Goal: Transaction & Acquisition: Purchase product/service

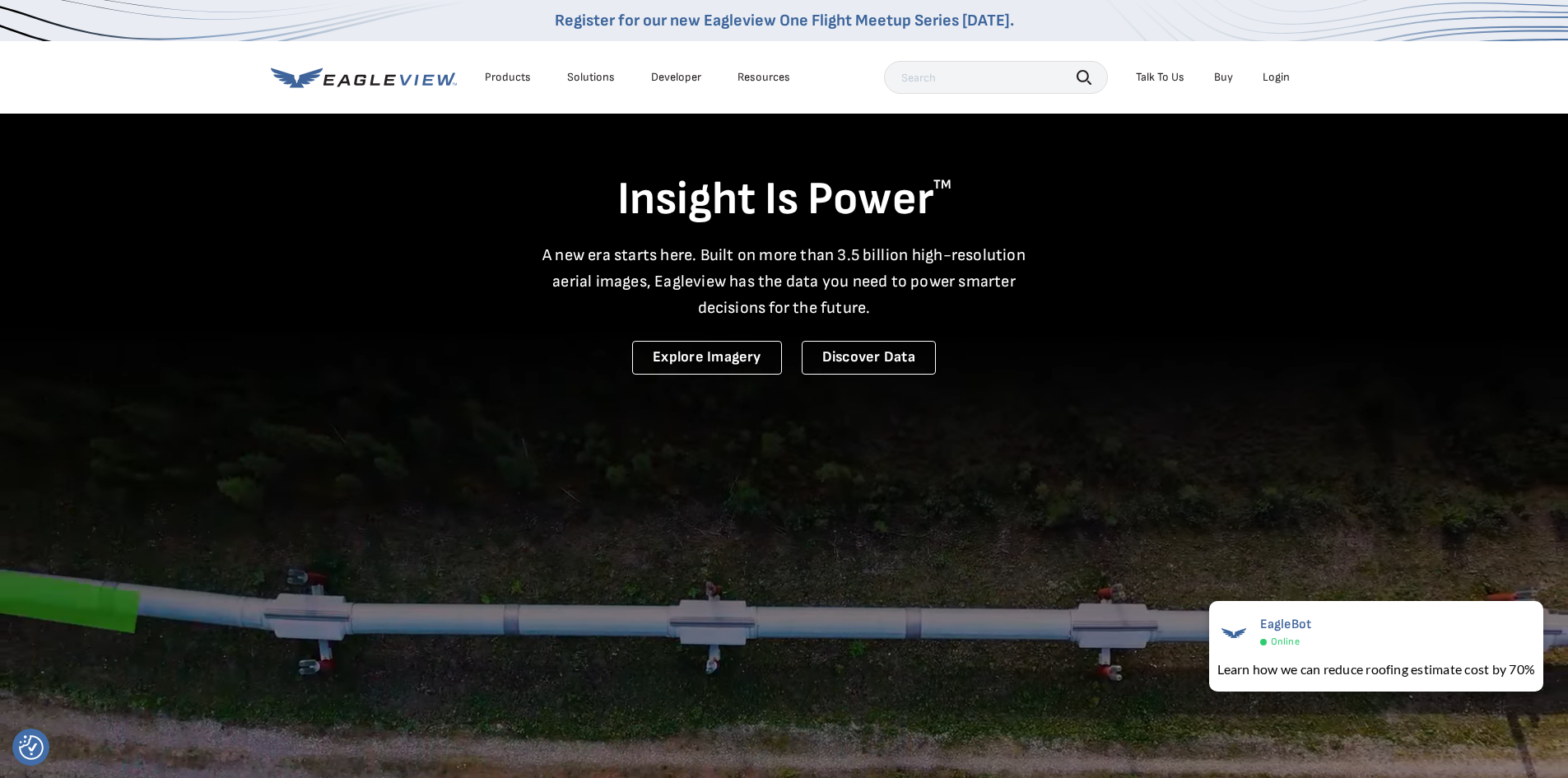
click at [1273, 78] on div "Login" at bounding box center [1276, 77] width 27 height 15
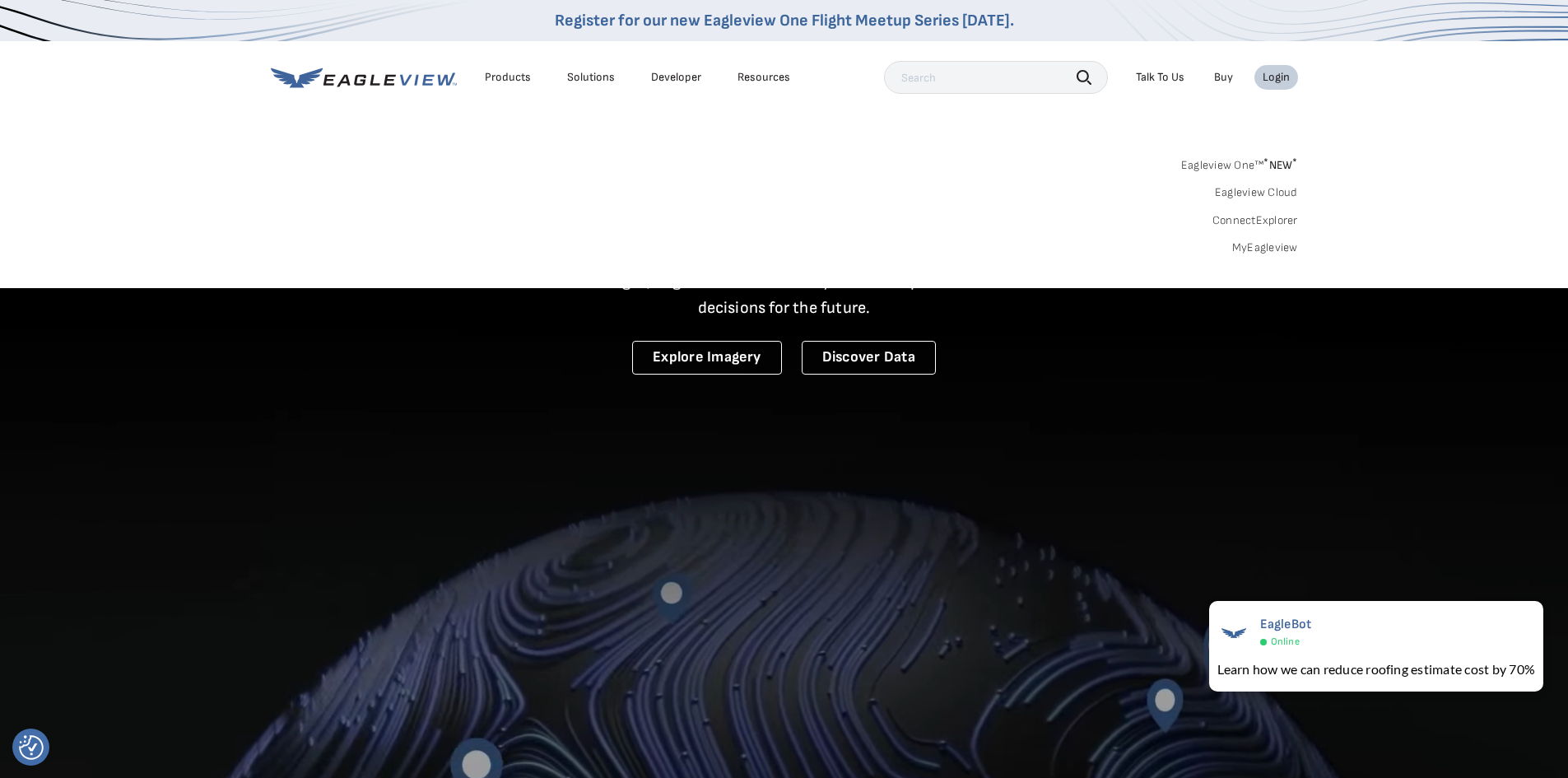
click at [1272, 252] on link "MyEagleview" at bounding box center [1265, 248] width 66 height 15
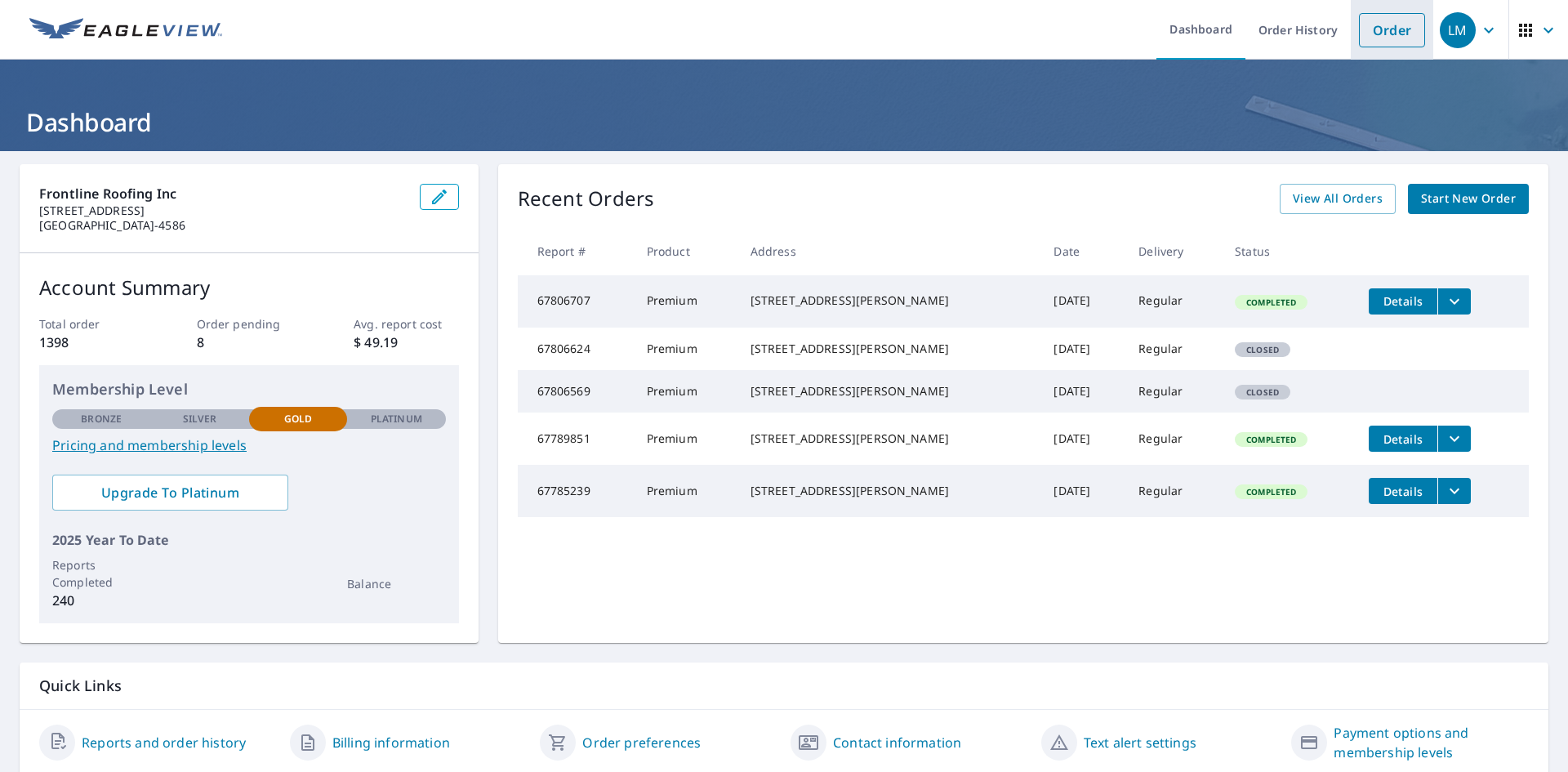
click at [1395, 28] on link "Order" at bounding box center [1392, 30] width 66 height 35
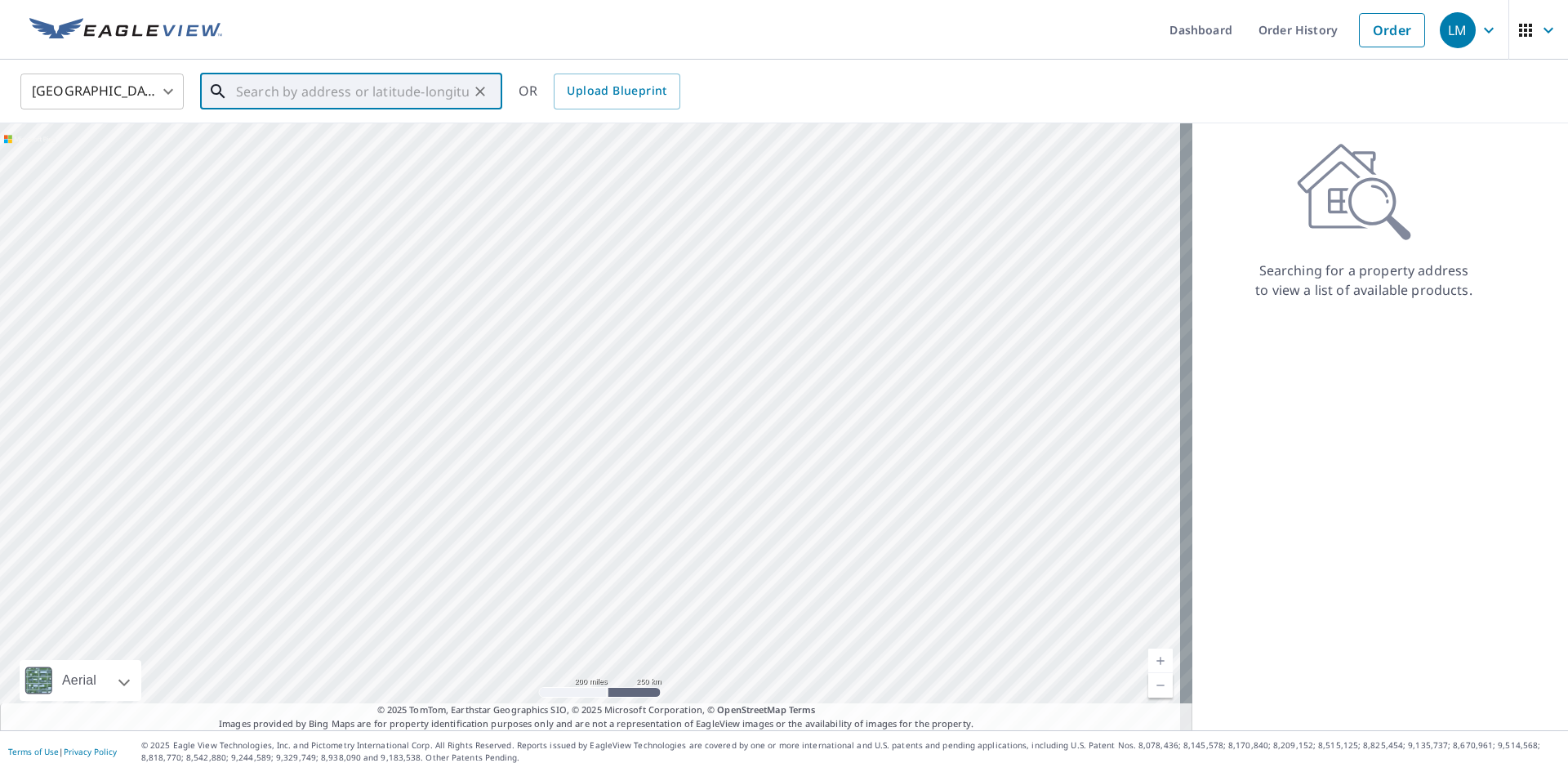
click at [336, 85] on input "text" at bounding box center [352, 92] width 232 height 45
paste input "9331 Jennrich Ave, Westminster, California 92683"
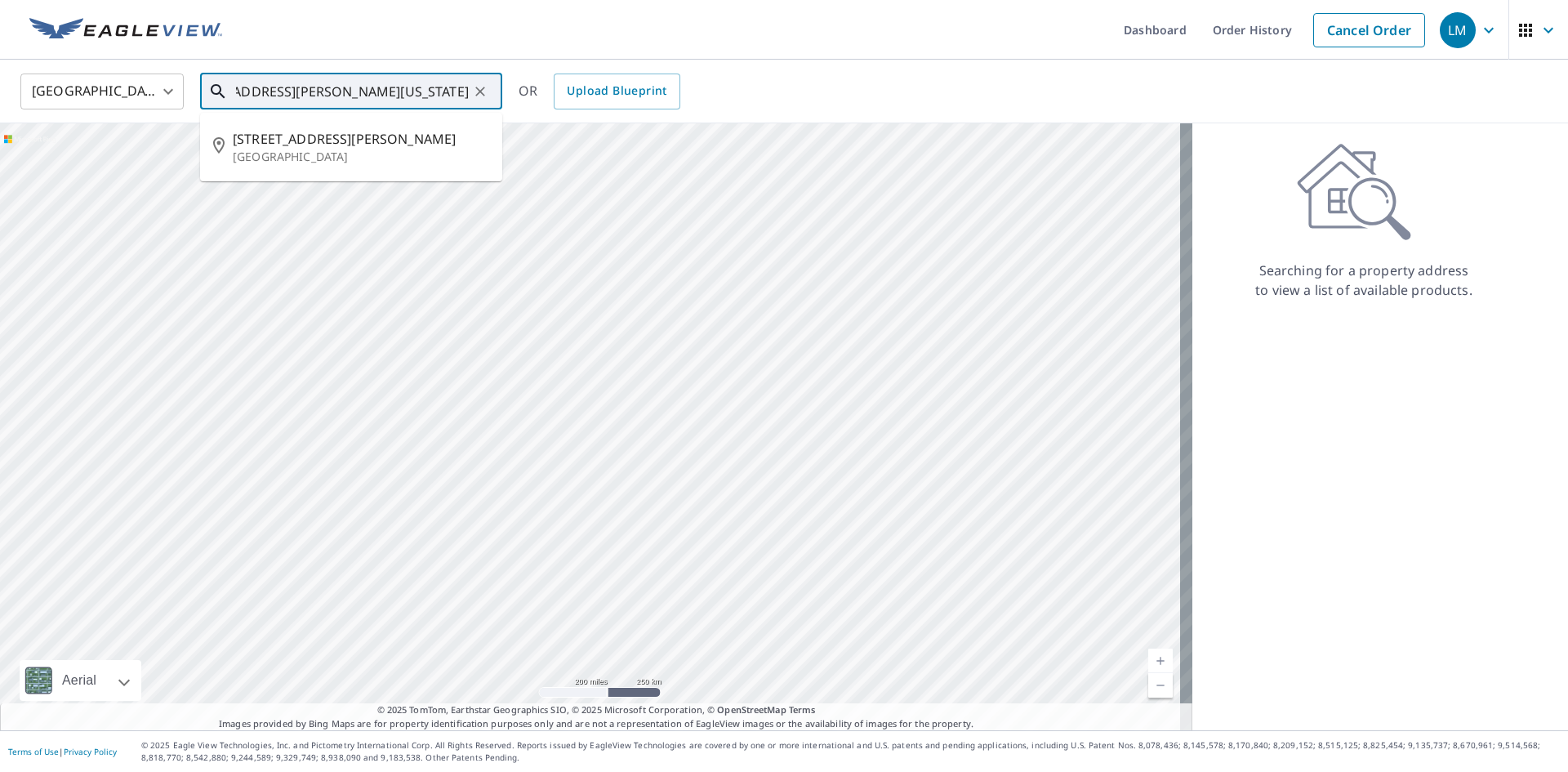
type input "9331 Jennrich Ave, Westminster, California 92683"
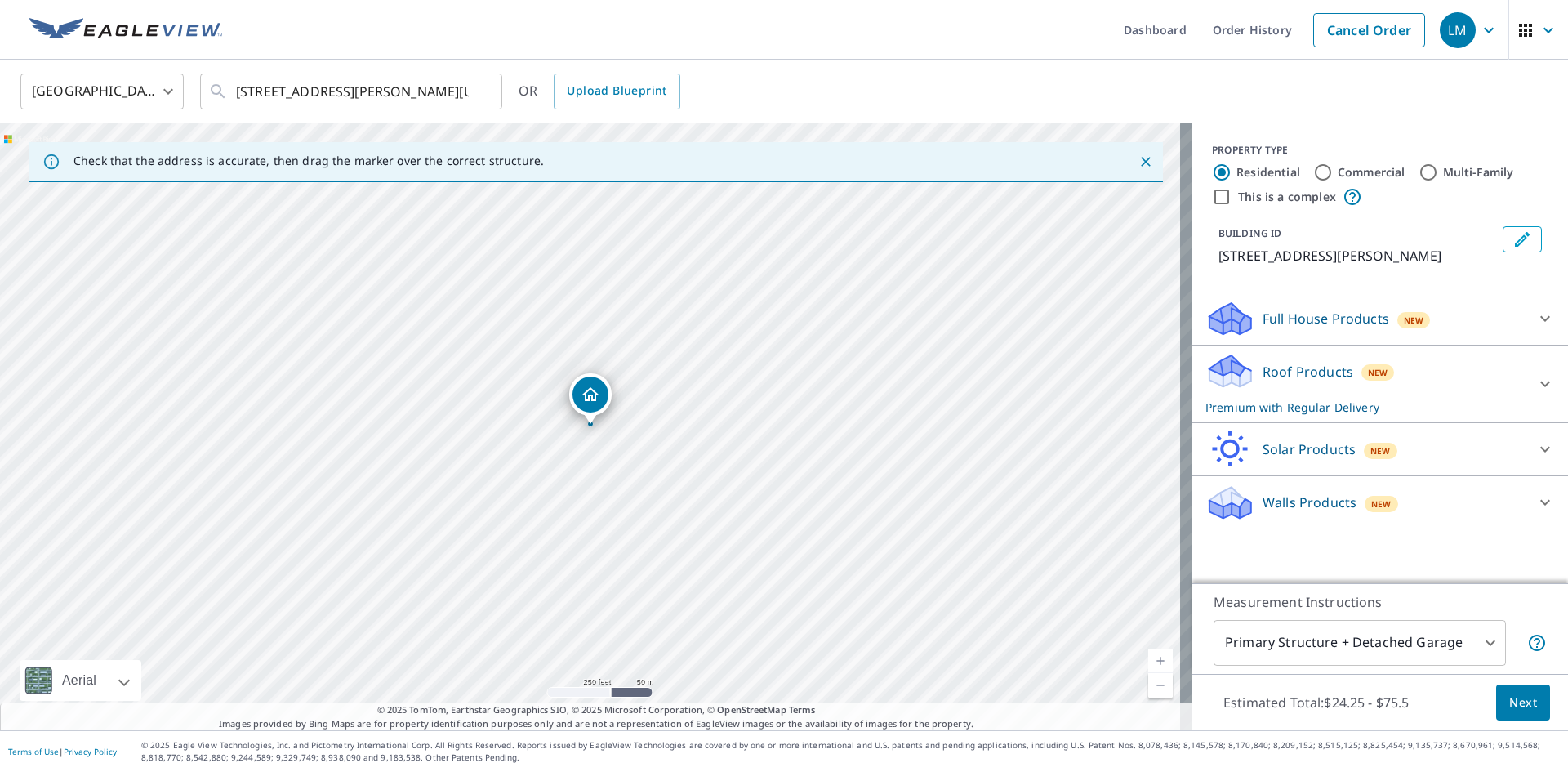
click at [1517, 694] on span "Next" at bounding box center [1523, 703] width 28 height 20
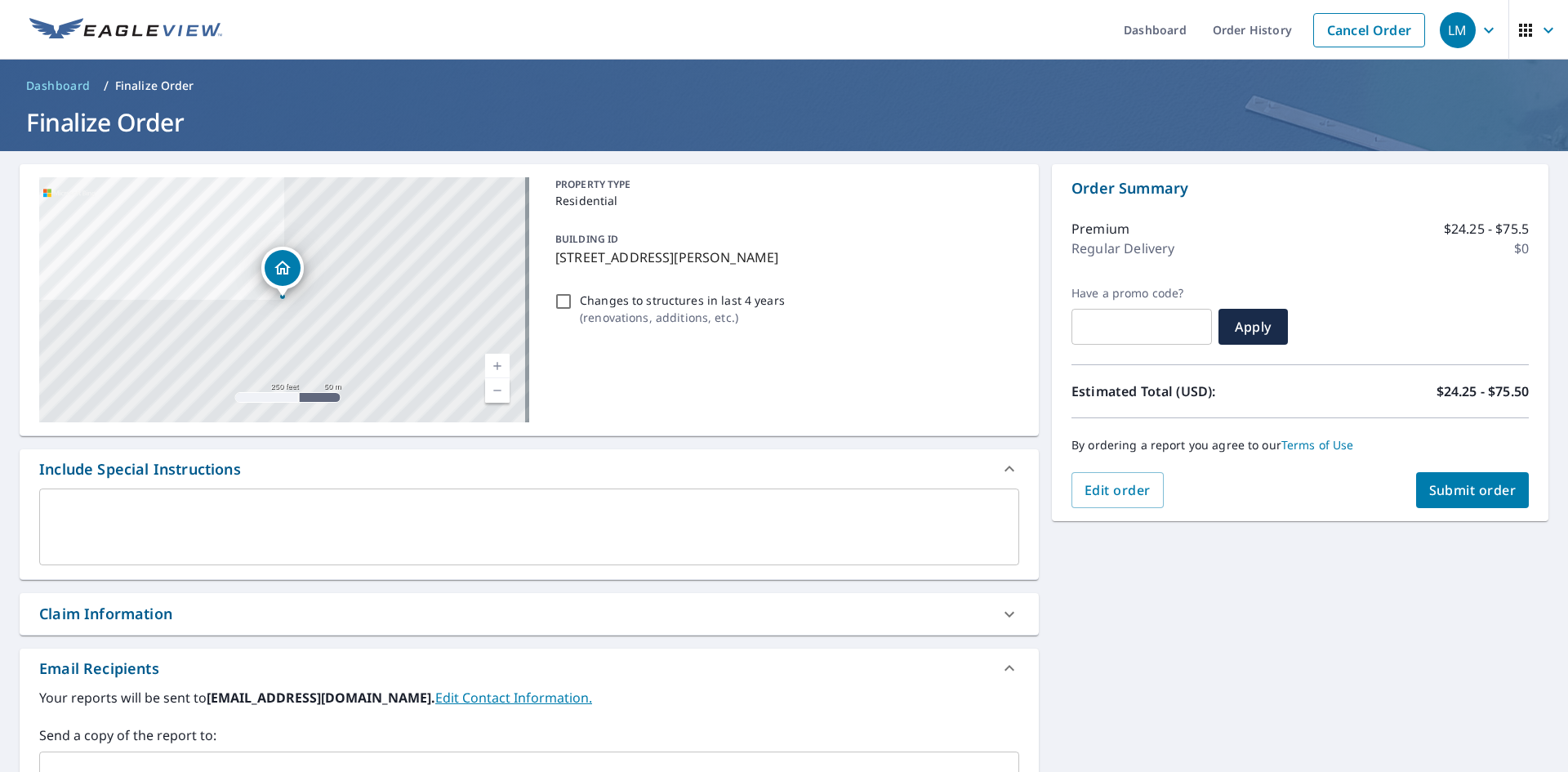
click at [1449, 499] on span "Submit order" at bounding box center [1473, 490] width 87 height 18
